Goal: Task Accomplishment & Management: Manage account settings

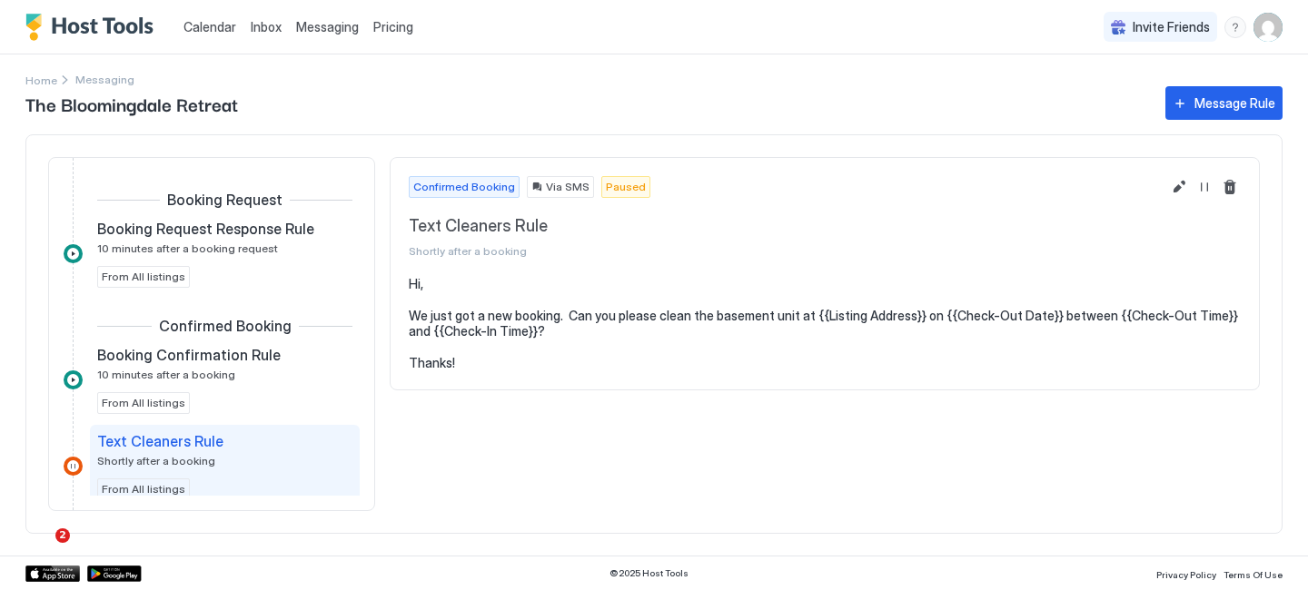
scroll to position [23, 0]
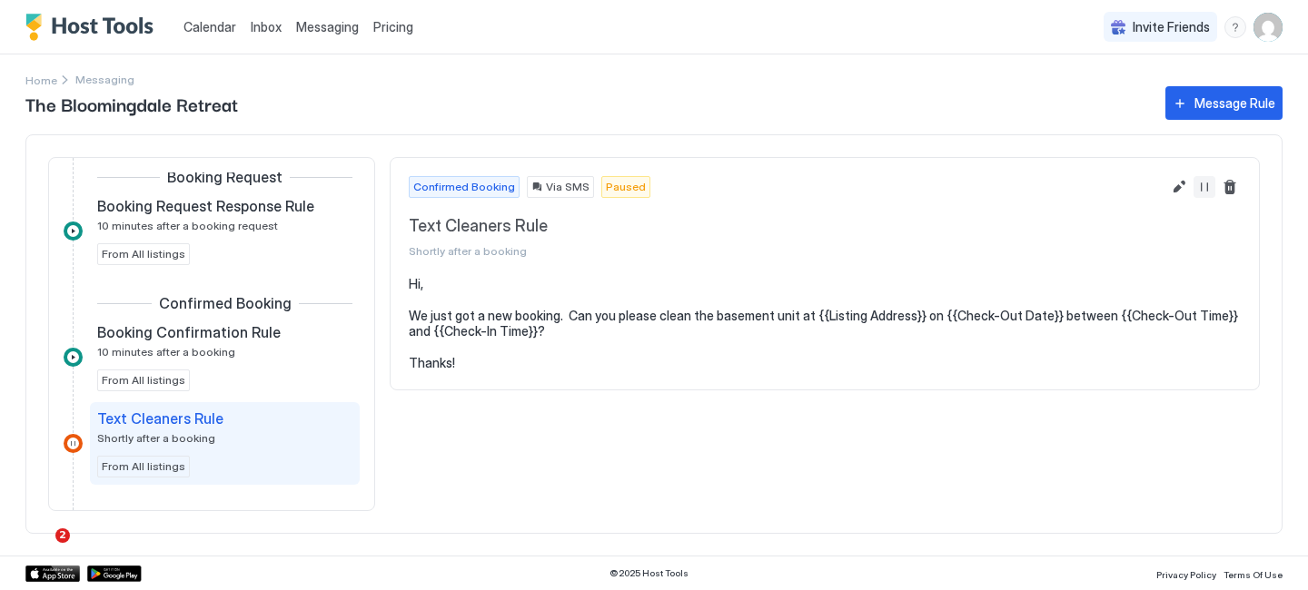
click at [1199, 186] on button "Resume Message Rule" at bounding box center [1205, 187] width 22 height 22
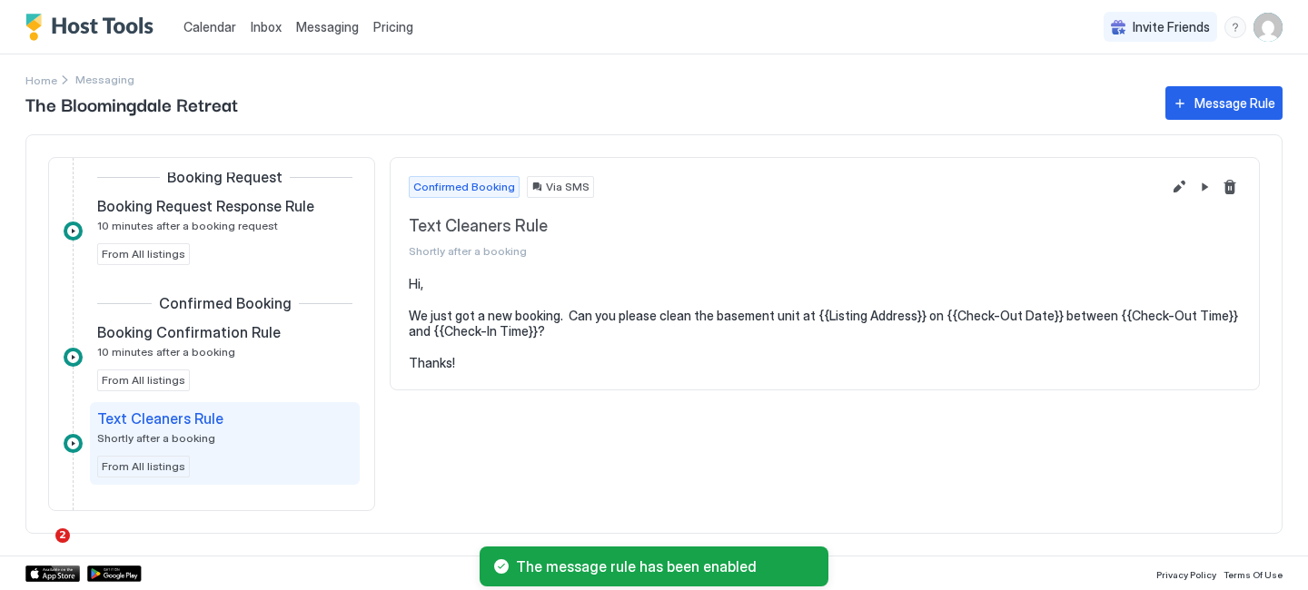
click at [540, 325] on pre "Hi, We just got a new booking. Can you please clean the basement unit at {{List…" at bounding box center [825, 323] width 832 height 95
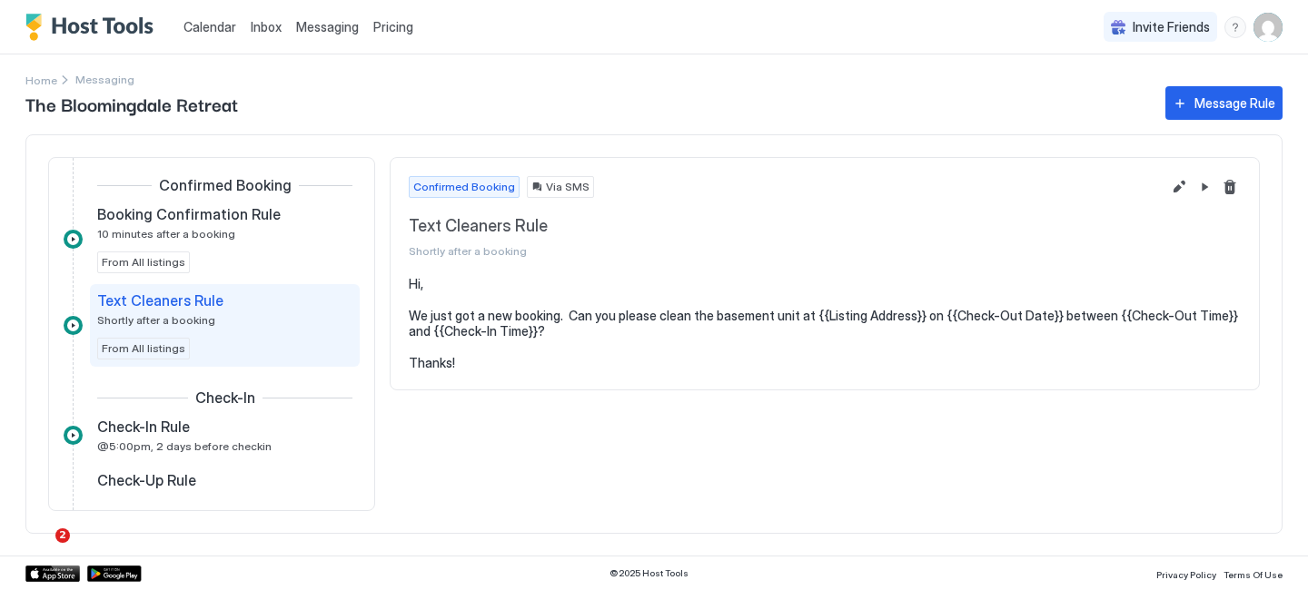
scroll to position [413, 0]
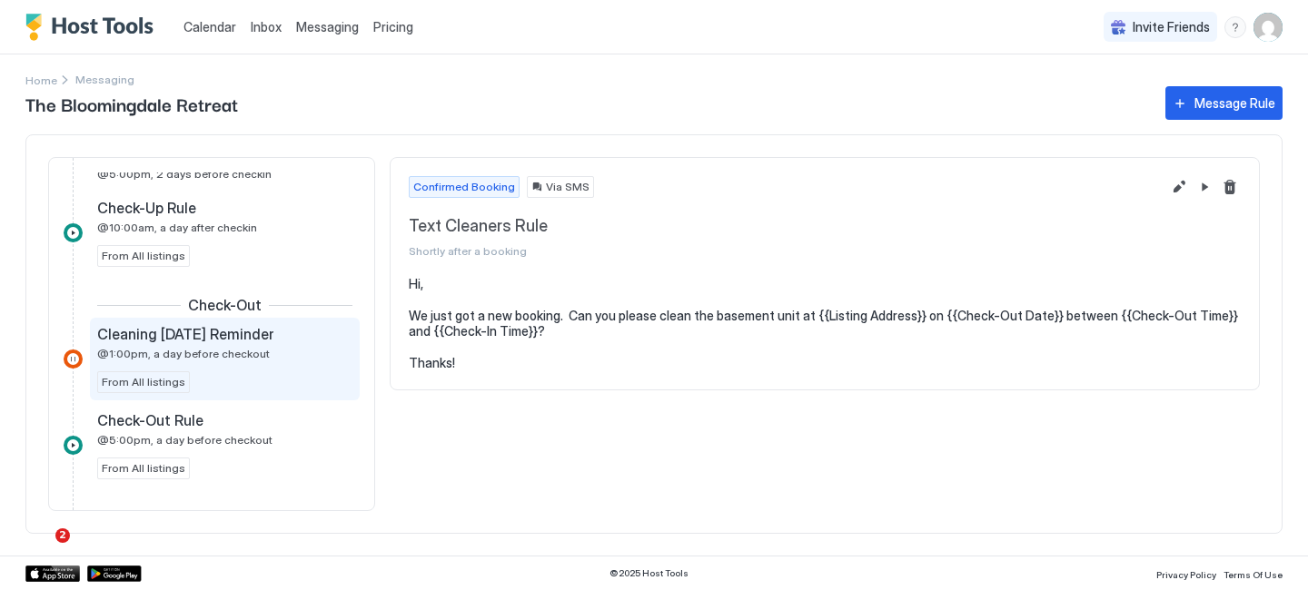
click at [244, 362] on div "Cleaning [DATE] Reminder @1:00pm, a day before checkout From All listings" at bounding box center [224, 359] width 255 height 68
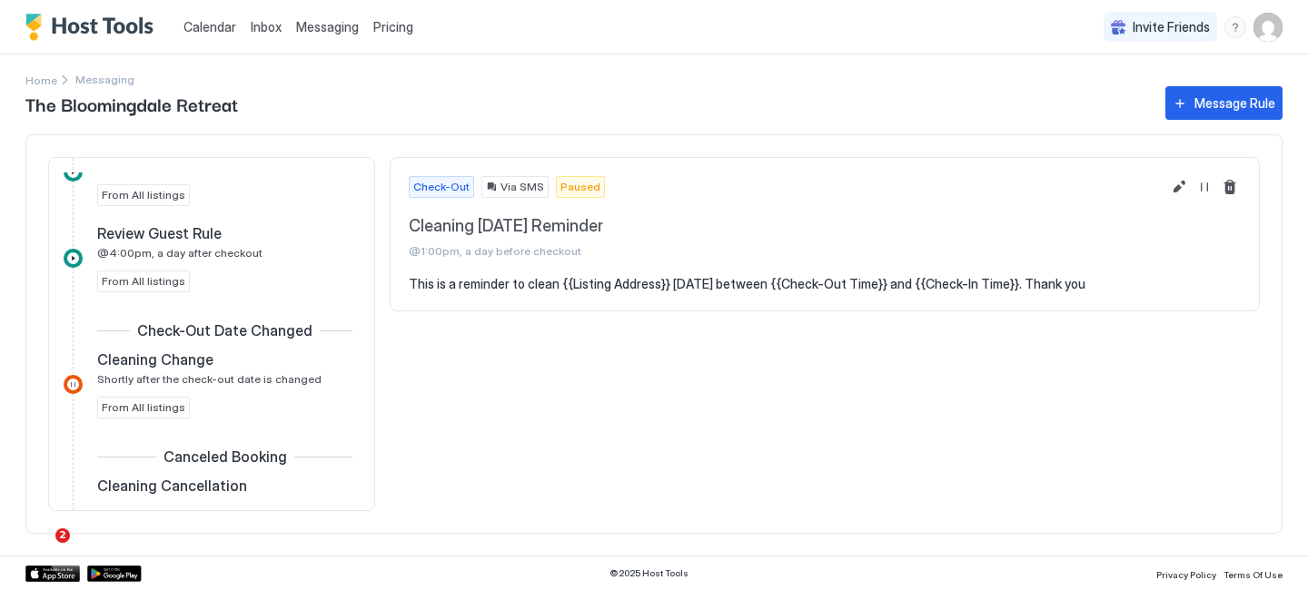
scroll to position [691, 0]
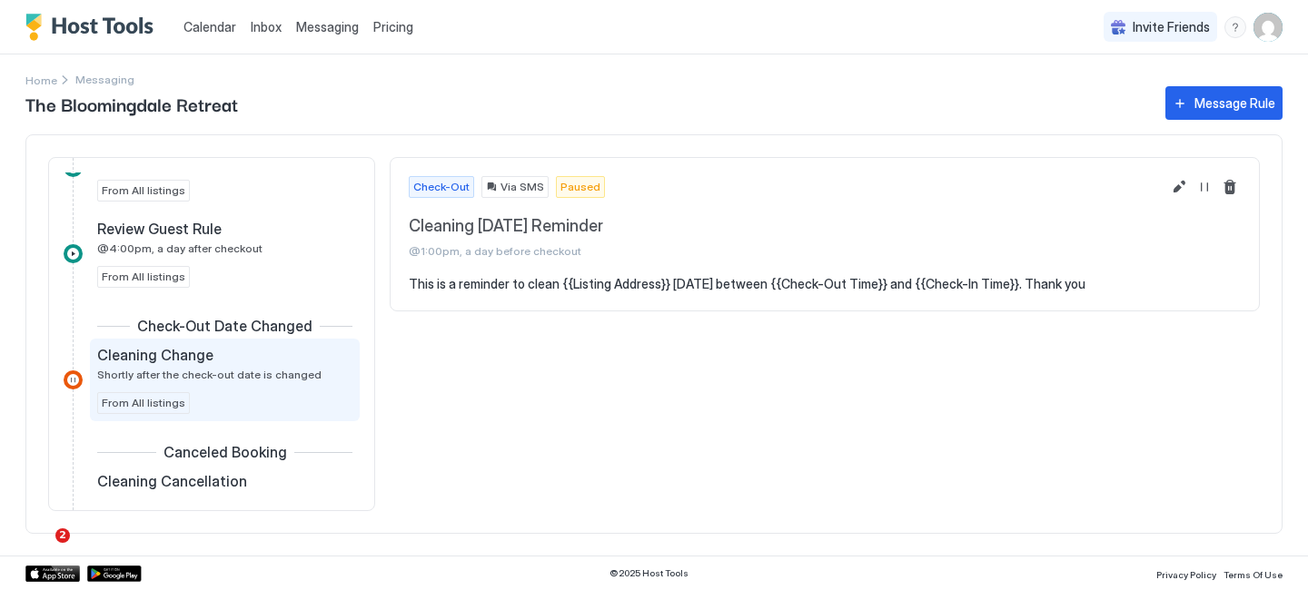
click at [244, 362] on div "Cleaning Change" at bounding box center [212, 355] width 230 height 18
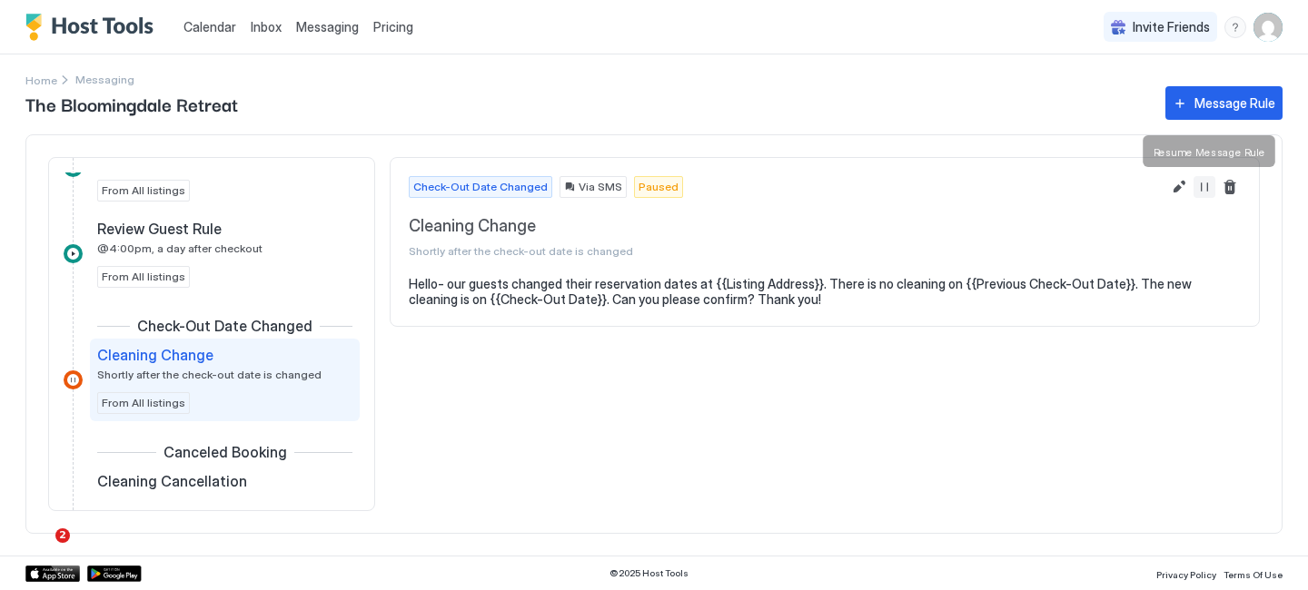
click at [1208, 185] on button "Resume Message Rule" at bounding box center [1205, 187] width 22 height 22
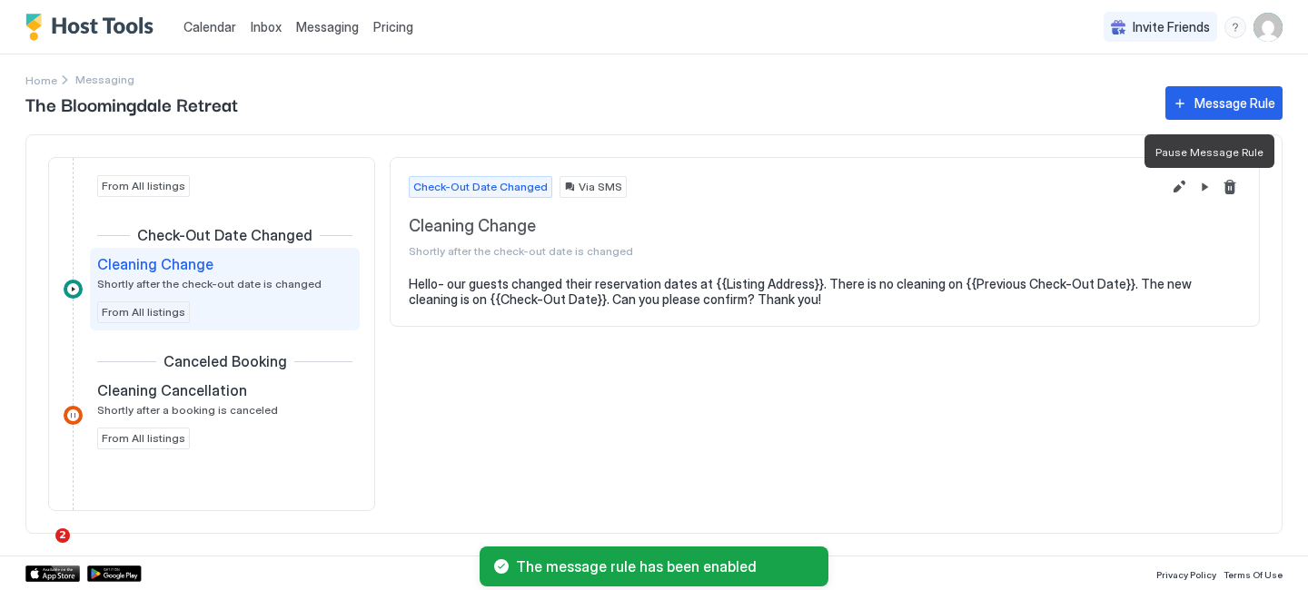
scroll to position [779, 0]
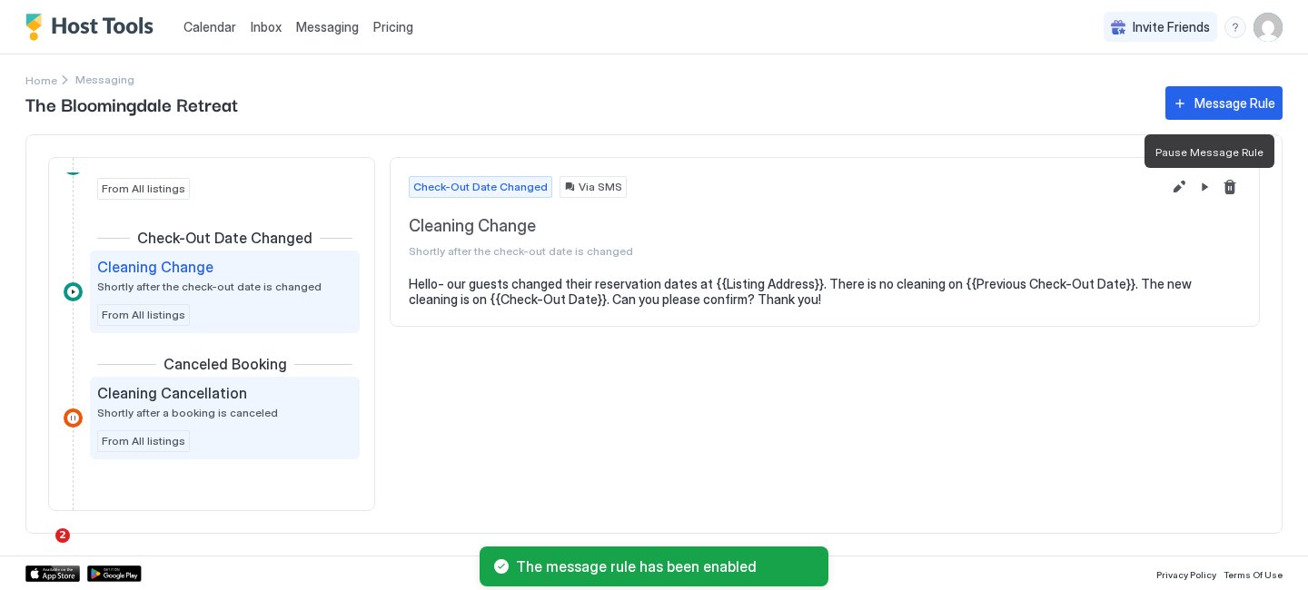
click at [259, 407] on span "Shortly after a booking is canceled" at bounding box center [187, 413] width 181 height 14
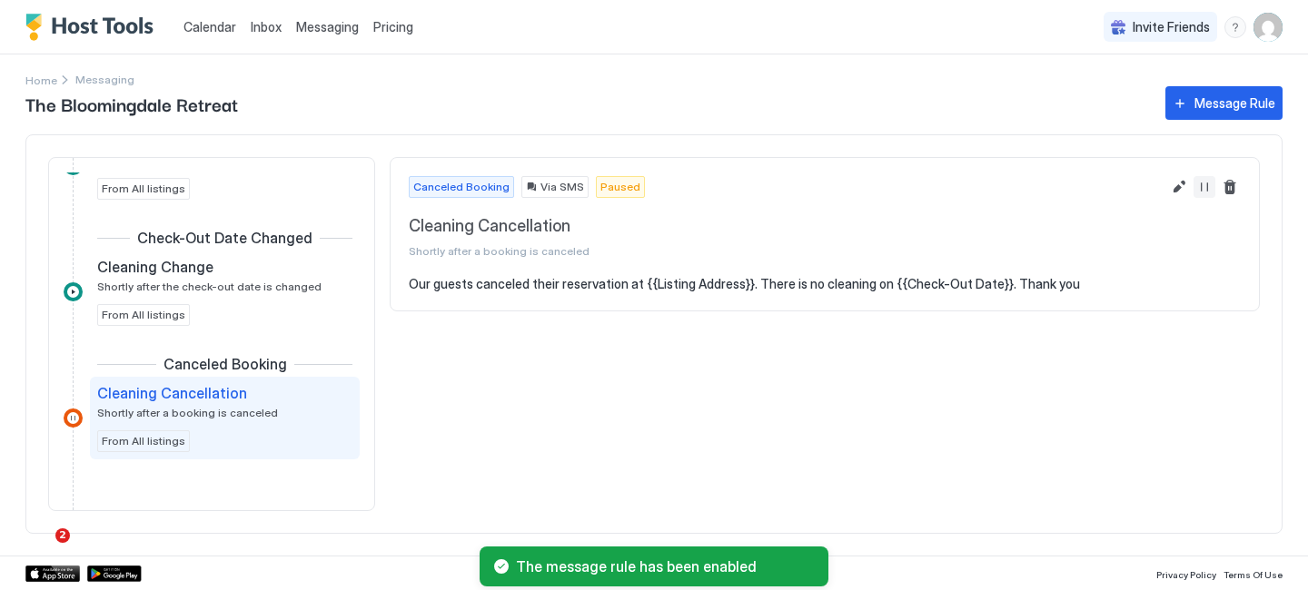
click at [1210, 189] on button "Resume Message Rule" at bounding box center [1205, 187] width 22 height 22
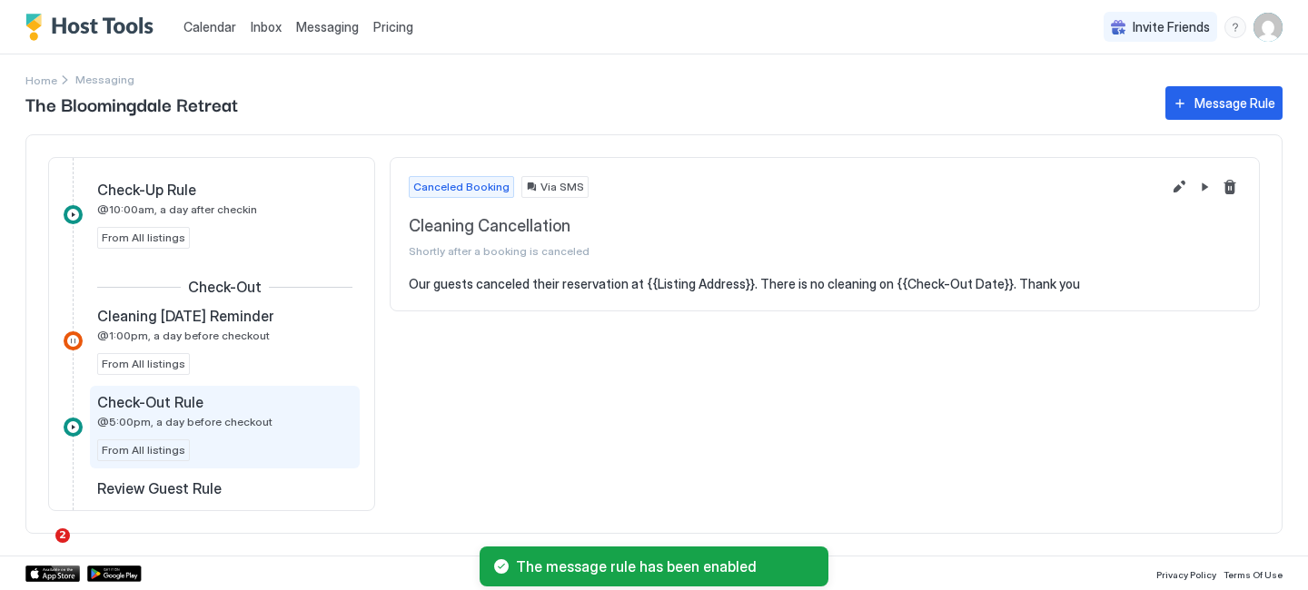
scroll to position [431, 0]
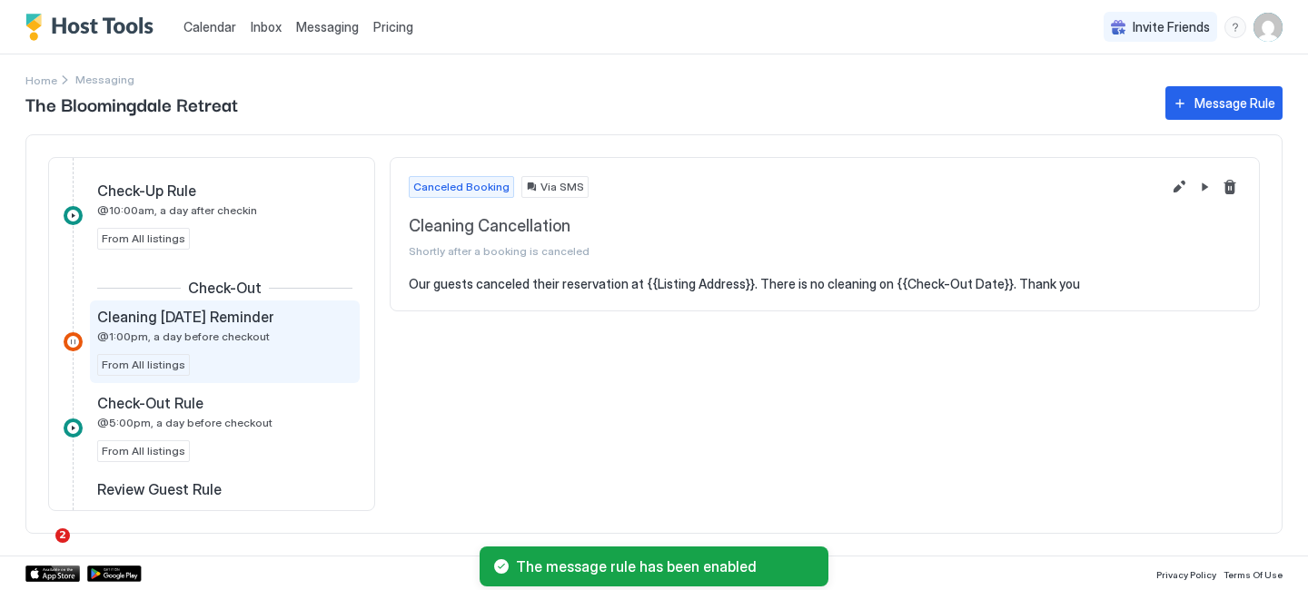
click at [270, 357] on div "Cleaning [DATE] Reminder @1:00pm, a day before checkout From All listings" at bounding box center [224, 342] width 255 height 68
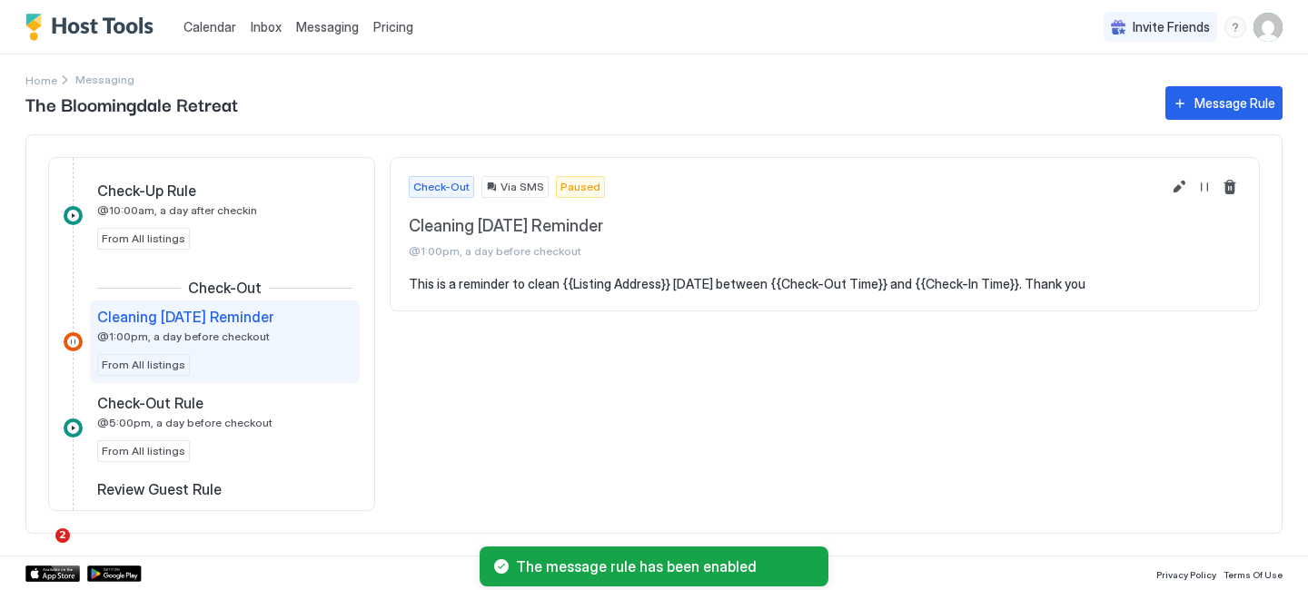
click at [1200, 180] on button "Resume Message Rule" at bounding box center [1205, 187] width 22 height 22
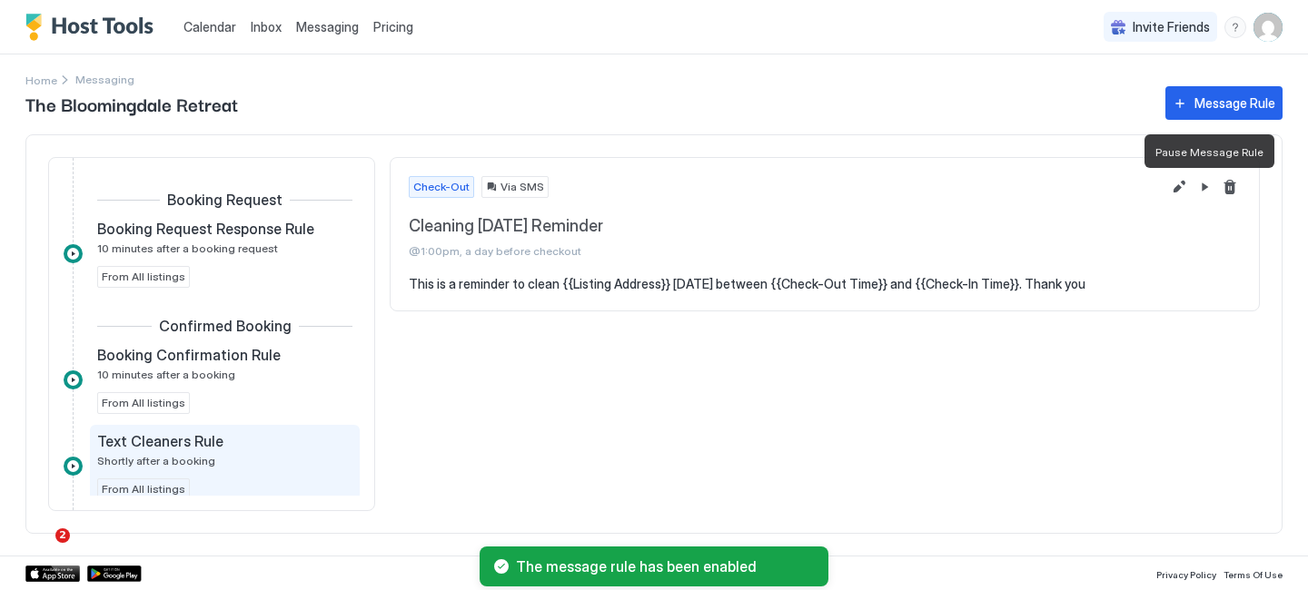
click at [228, 464] on div "Text Cleaners Rule Shortly after a booking" at bounding box center [212, 449] width 230 height 35
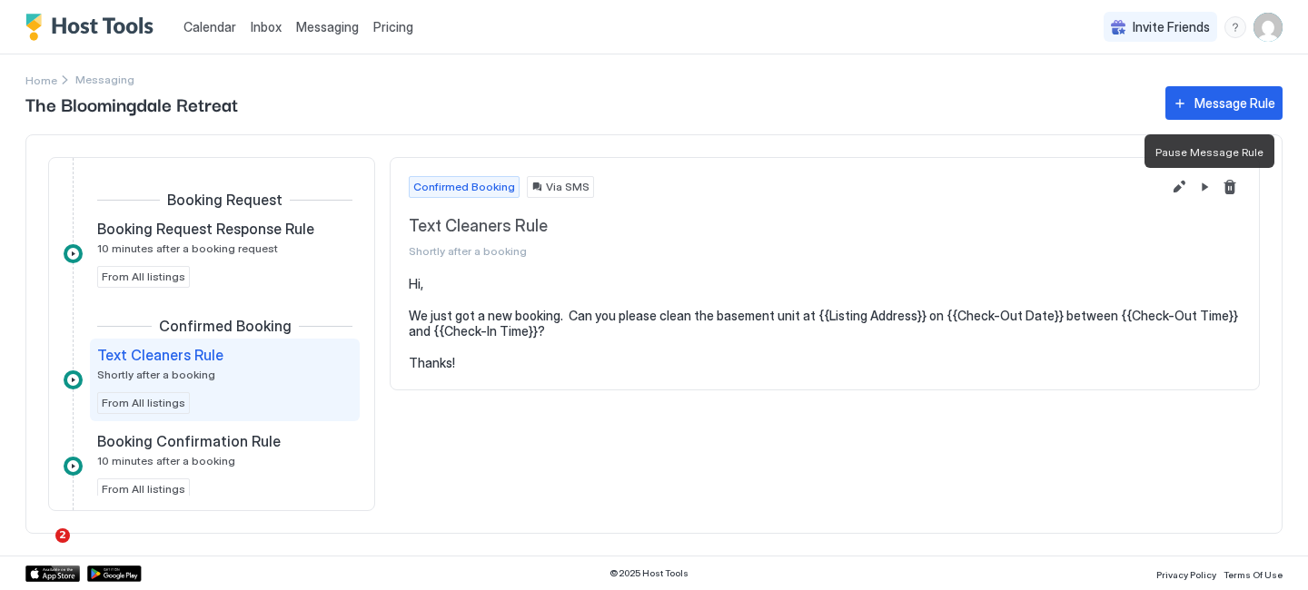
click at [628, 322] on pre "Hi, We just got a new booking. Can you please clean the basement unit at {{List…" at bounding box center [825, 323] width 832 height 95
drag, startPoint x: 1179, startPoint y: 191, endPoint x: 1042, endPoint y: 300, distance: 175.2
click at [1042, 300] on div "Confirmed Booking Via SMS Text Cleaners Rule Shortly after a booking Hi, We jus…" at bounding box center [825, 273] width 870 height 233
drag, startPoint x: 1234, startPoint y: 104, endPoint x: 1160, endPoint y: 173, distance: 100.9
click at [1157, 173] on div "The Bloomingdale Retreat Message Rule Booking Request Booking Request Response …" at bounding box center [653, 319] width 1257 height 473
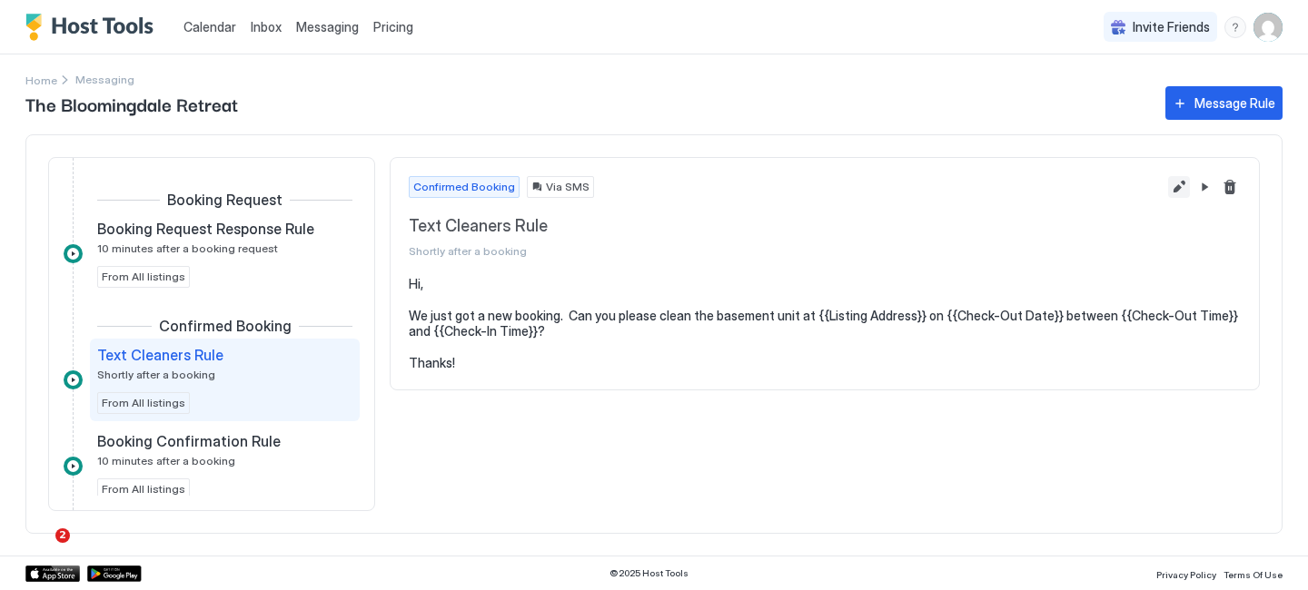
click at [1182, 184] on button "Edit message rule" at bounding box center [1179, 187] width 22 height 22
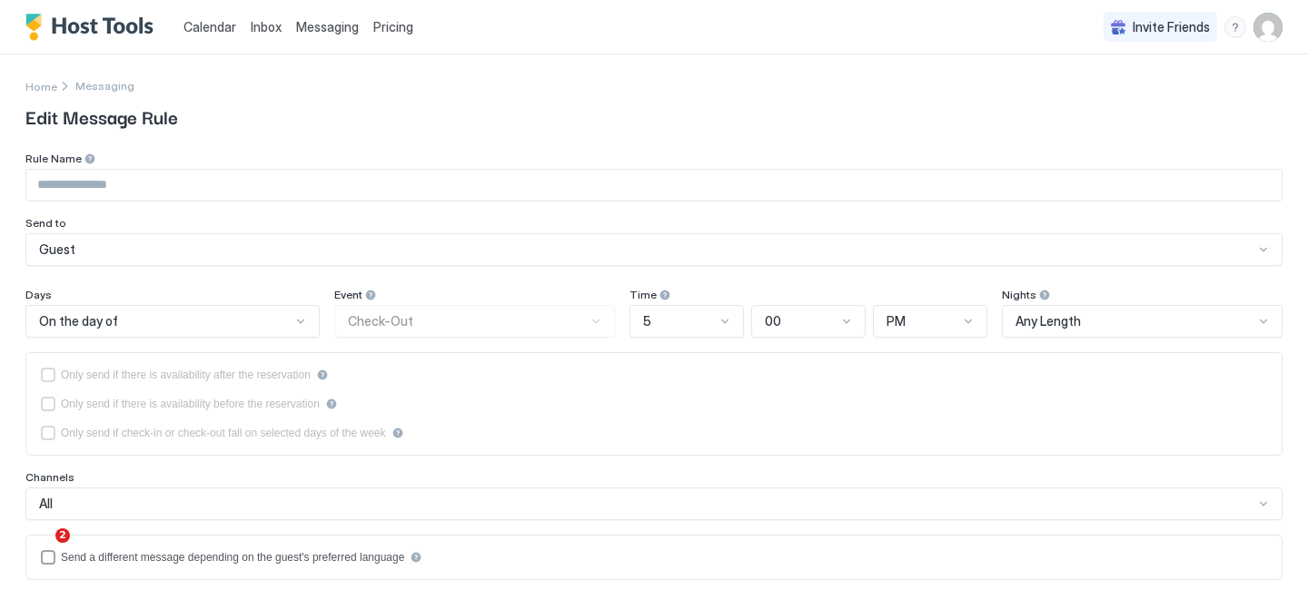
type input "**********"
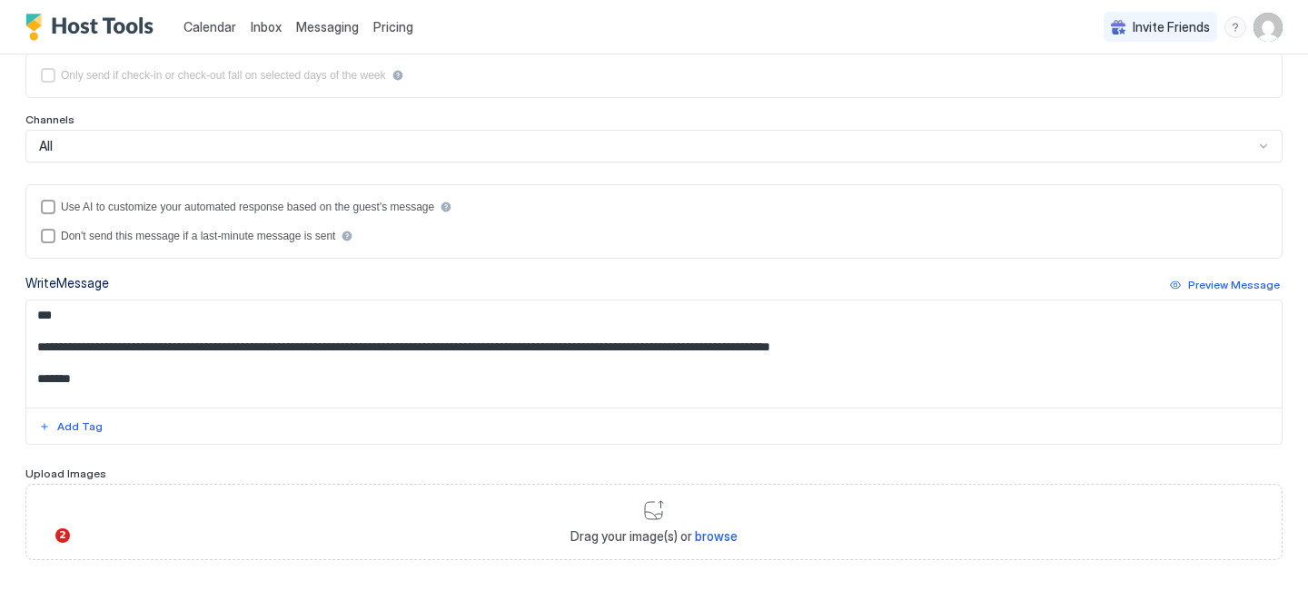
scroll to position [421, 0]
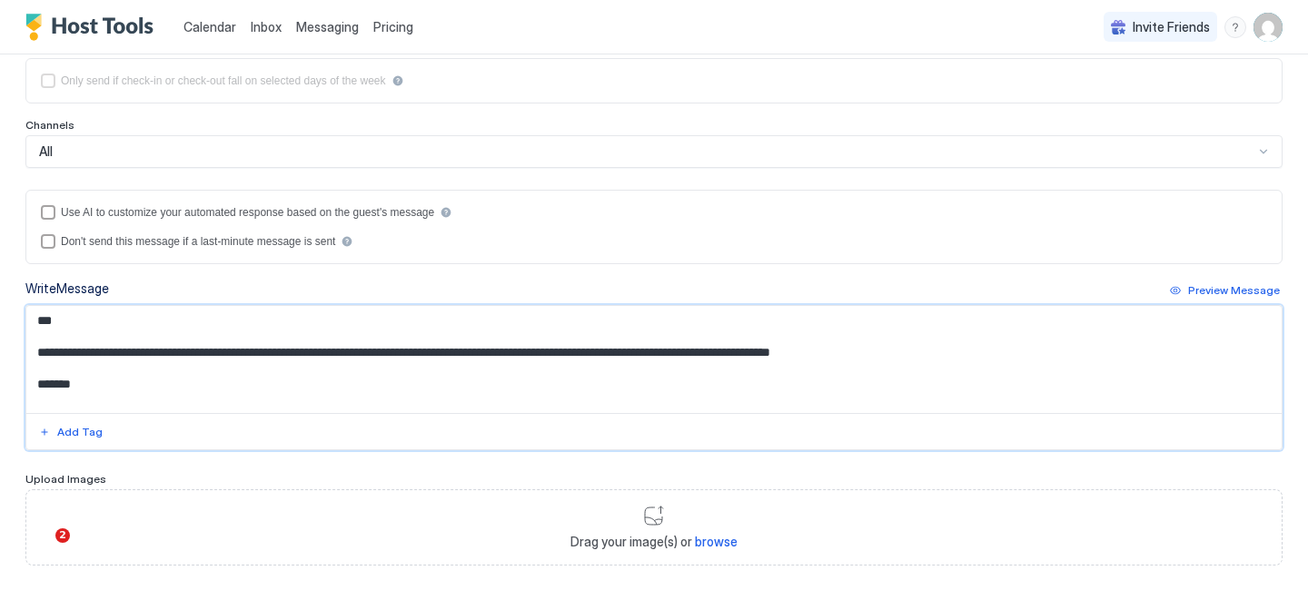
click at [86, 383] on textarea "**********" at bounding box center [653, 359] width 1255 height 107
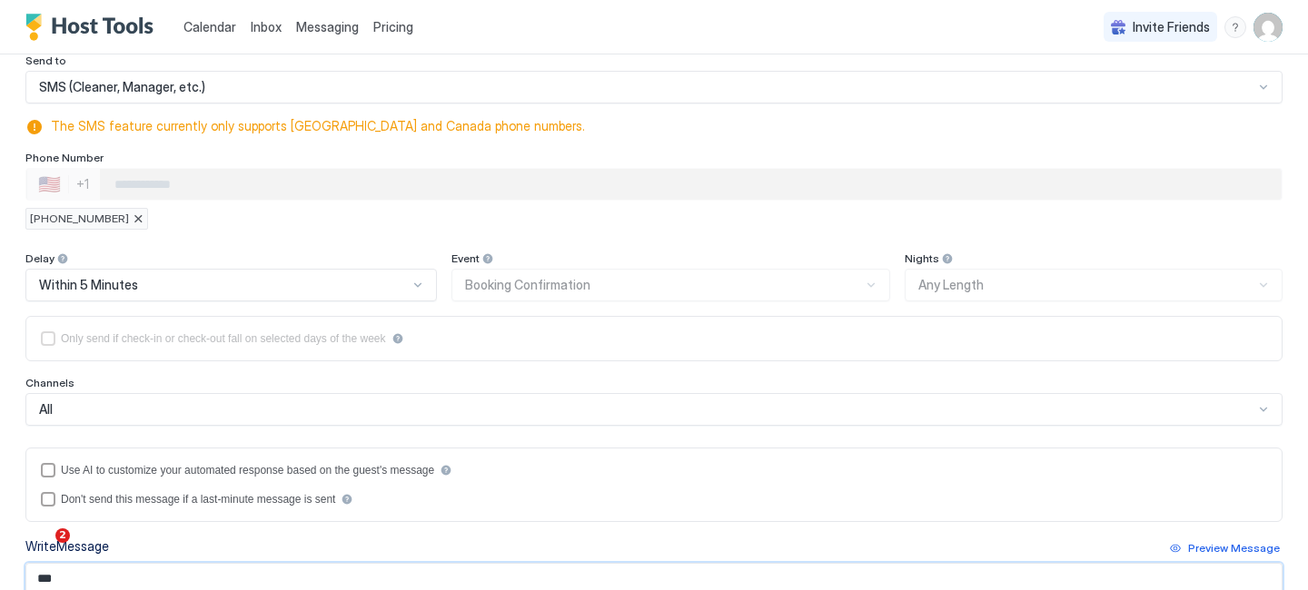
scroll to position [150, 0]
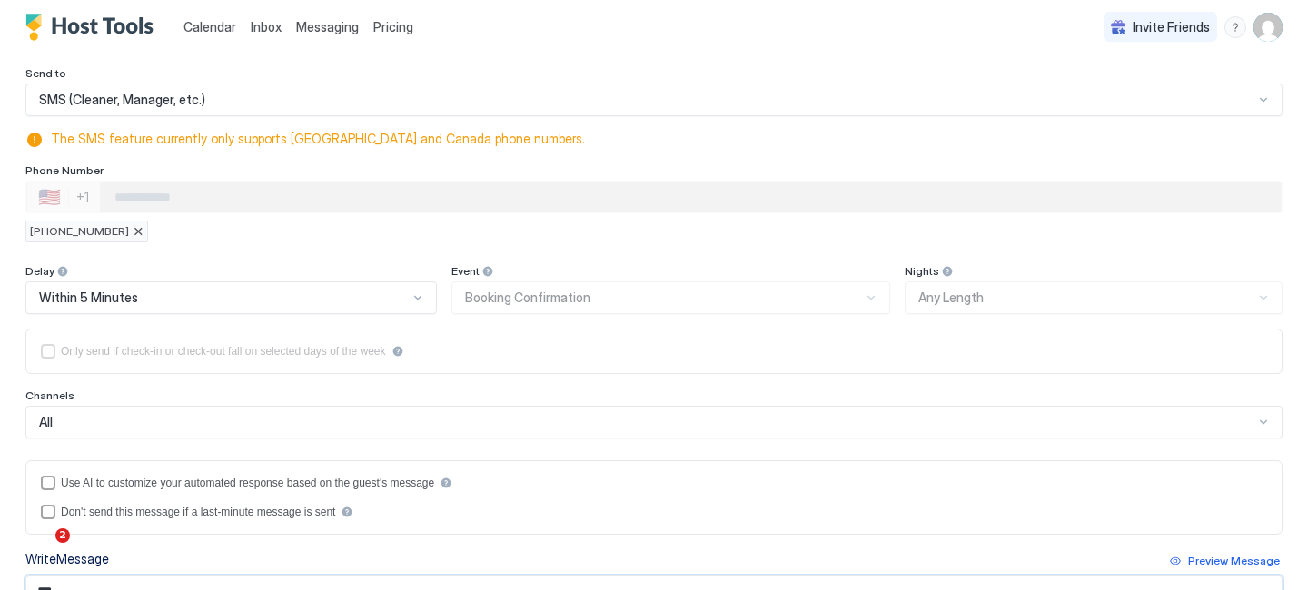
type textarea "**********"
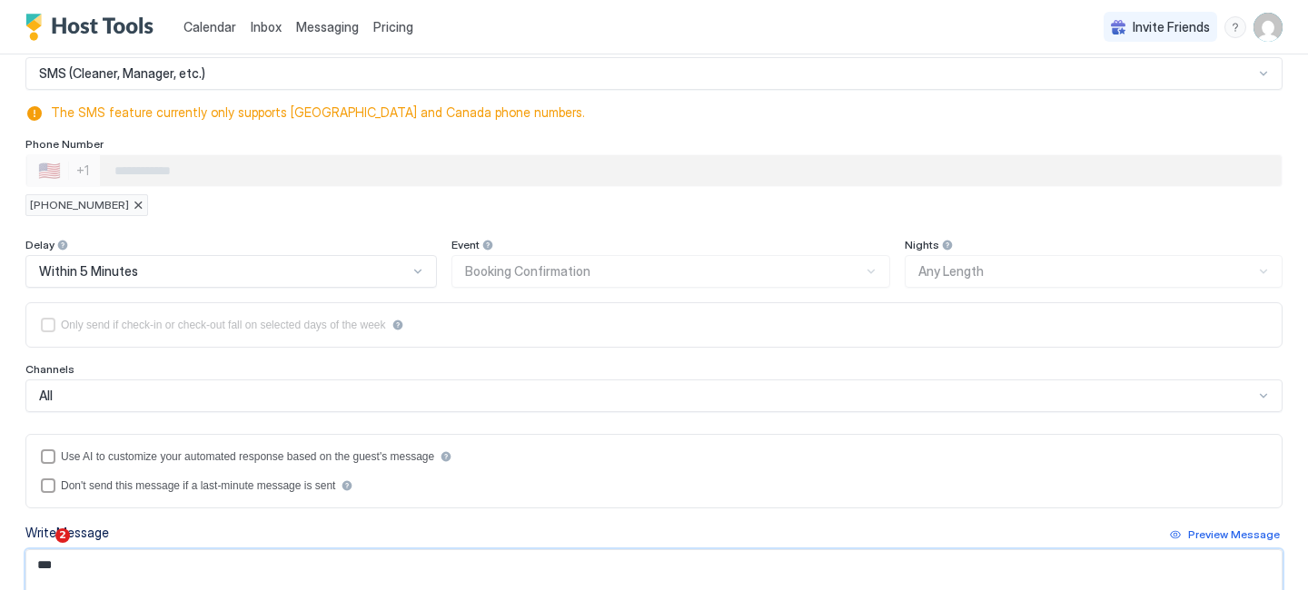
scroll to position [174, 0]
click at [88, 23] on img "Host Tools Logo" at bounding box center [93, 27] width 136 height 27
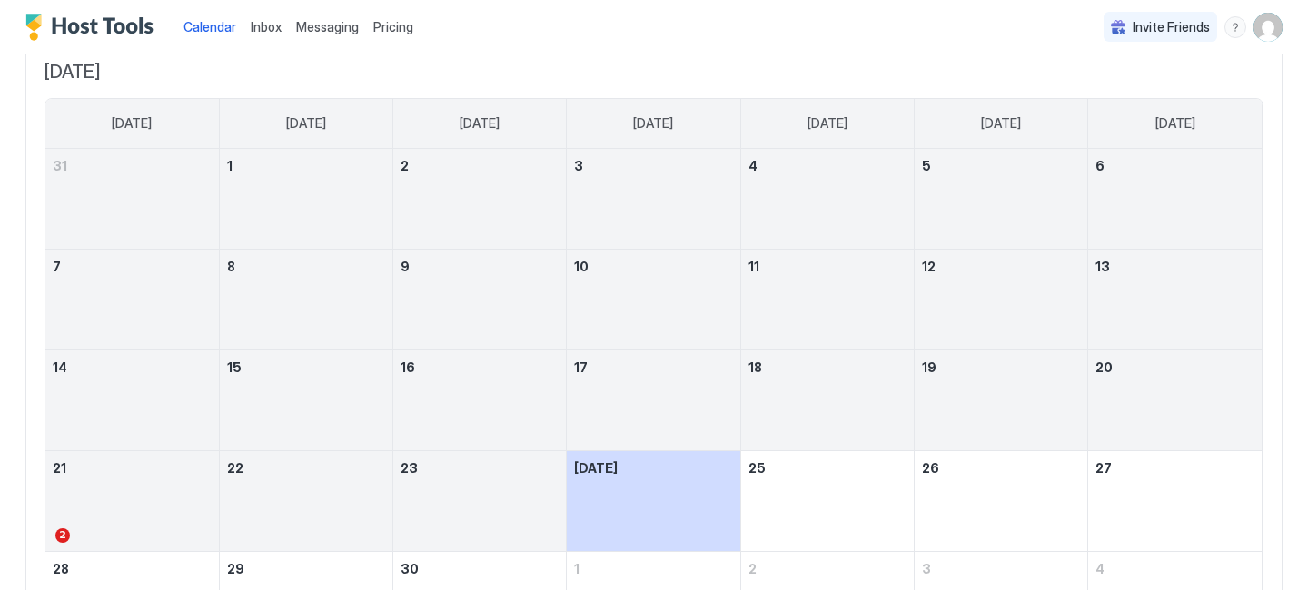
click at [209, 27] on span "Calendar" at bounding box center [209, 26] width 53 height 15
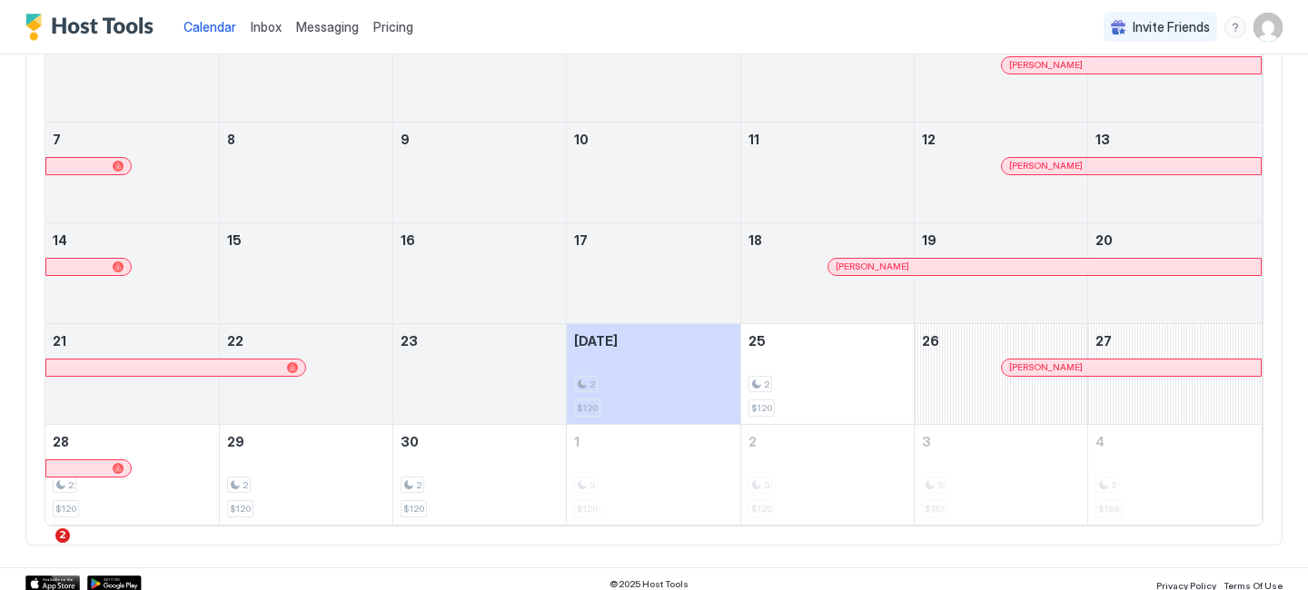
scroll to position [244, 0]
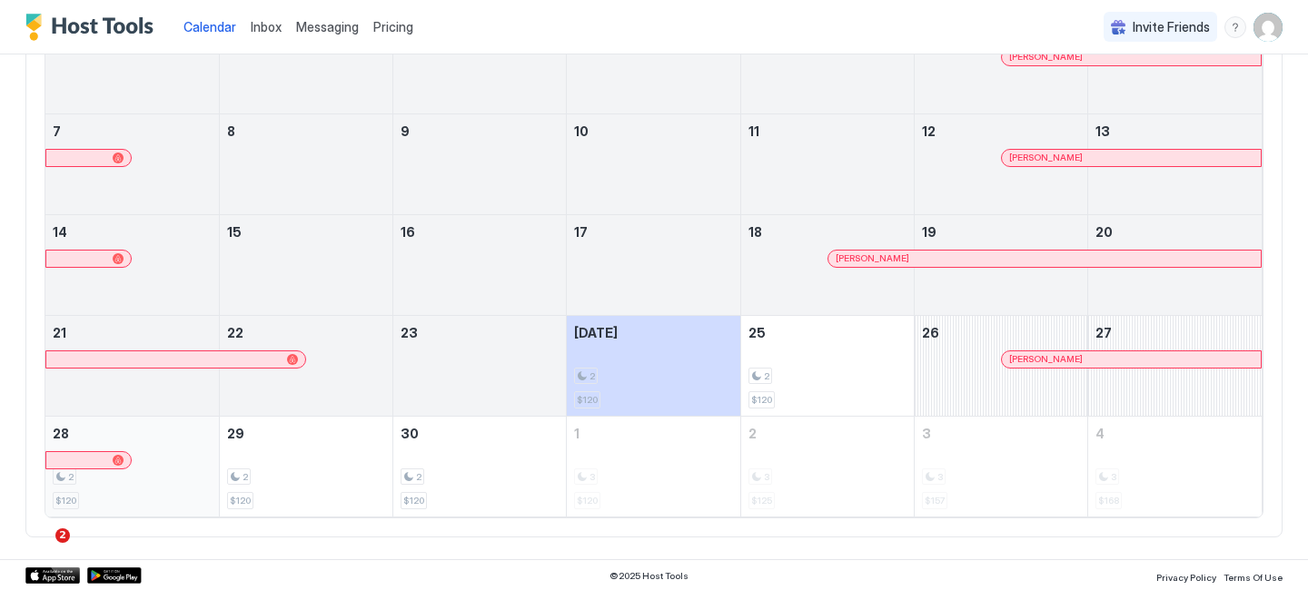
click at [146, 469] on div "2" at bounding box center [132, 477] width 159 height 17
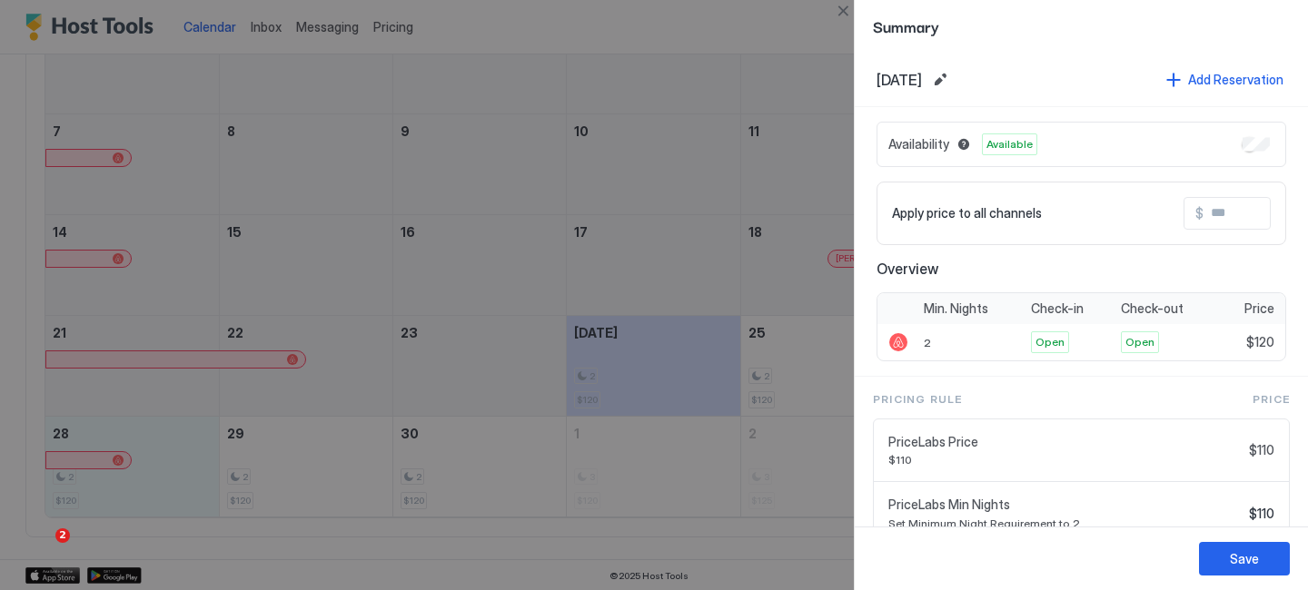
click at [763, 175] on div at bounding box center [654, 295] width 1308 height 590
click at [485, 195] on div at bounding box center [654, 295] width 1308 height 590
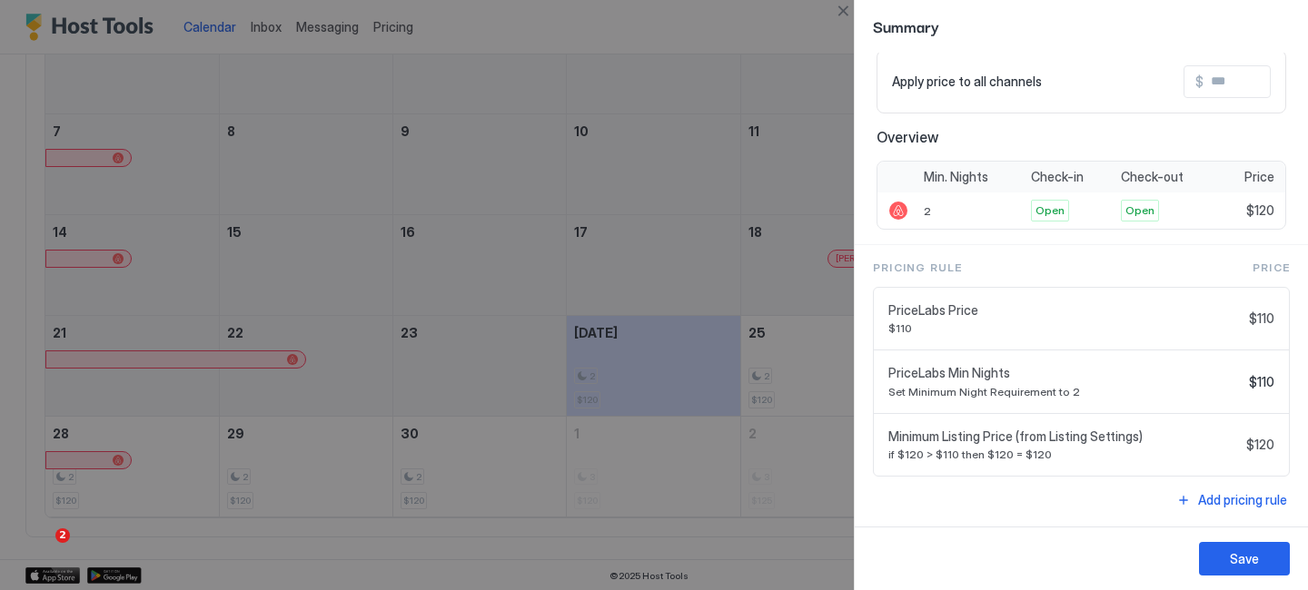
scroll to position [0, 0]
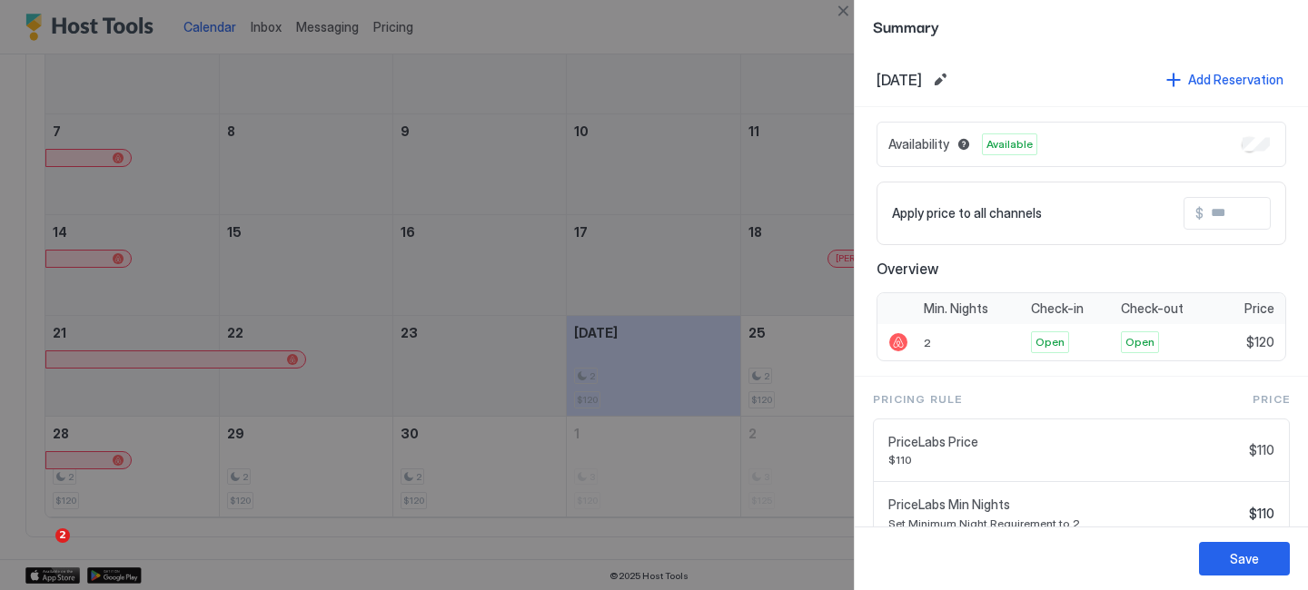
click at [649, 254] on div at bounding box center [654, 295] width 1308 height 590
click at [722, 45] on div at bounding box center [654, 295] width 1308 height 590
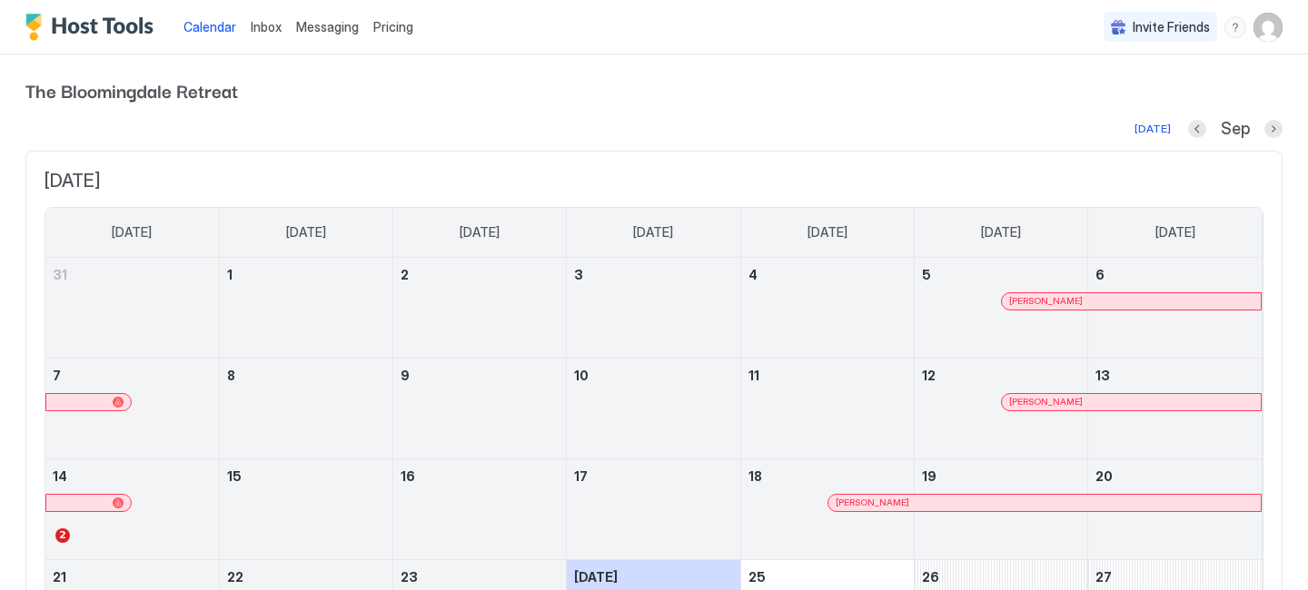
scroll to position [245, 0]
